Goal: Task Accomplishment & Management: Use online tool/utility

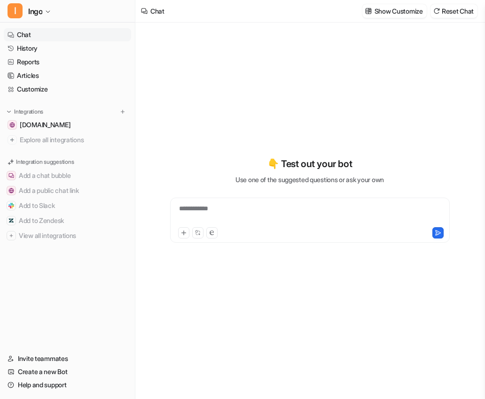
type textarea "**********"
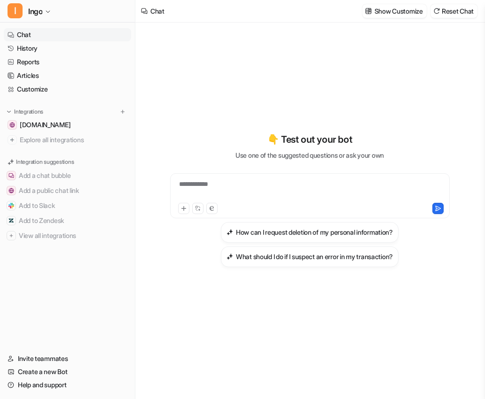
click at [298, 168] on div "**********" at bounding box center [309, 199] width 333 height 135
click at [298, 187] on div at bounding box center [309, 190] width 275 height 22
paste div
